Goal: Check status: Check status

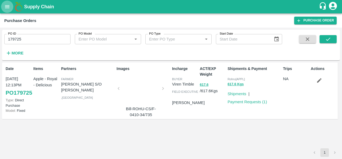
click at [7, 9] on icon "open drawer" at bounding box center [7, 7] width 6 height 6
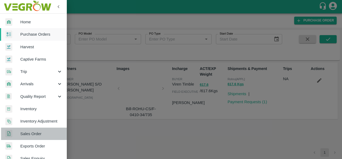
click at [38, 132] on span "Sales Order" at bounding box center [41, 134] width 42 height 6
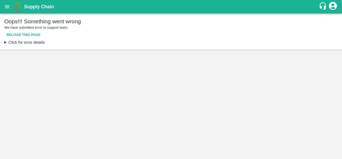
click at [38, 132] on main "Oops!!! Something went wrong We have submitted error to support team. Reload th…" at bounding box center [171, 85] width 342 height 145
click at [30, 32] on button "Reload this page" at bounding box center [23, 34] width 39 height 9
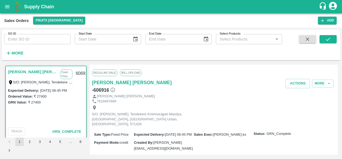
drag, startPoint x: 338, startPoint y: 94, endPoint x: 336, endPoint y: 104, distance: 9.5
click at [336, 104] on div "[PERSON_NAME] [PERSON_NAME] Fixed Price S/O: [PERSON_NAME] Hadanur, Tendekere K…" at bounding box center [171, 109] width 338 height 94
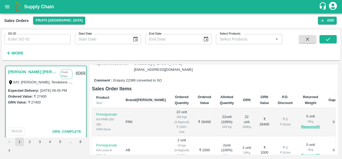
click at [88, 135] on div "[PERSON_NAME] [PERSON_NAME] Fixed Price S/O: [PERSON_NAME] Hadanur, Tendekere K…" at bounding box center [171, 109] width 334 height 90
click at [86, 136] on div "[PERSON_NAME] [PERSON_NAME] Fixed Price S/O: [PERSON_NAME] Hadanur, Tendekere K…" at bounding box center [45, 100] width 83 height 73
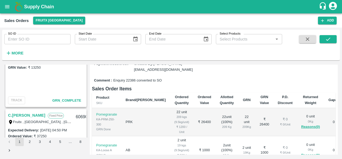
scroll to position [764, 0]
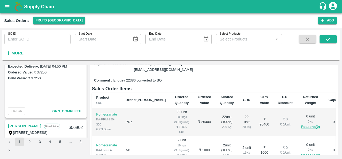
click at [86, 49] on div "SO ID SO ID Start Date Start Date End Date End Date Select Products Select Prod…" at bounding box center [141, 44] width 282 height 28
